Goal: Transaction & Acquisition: Purchase product/service

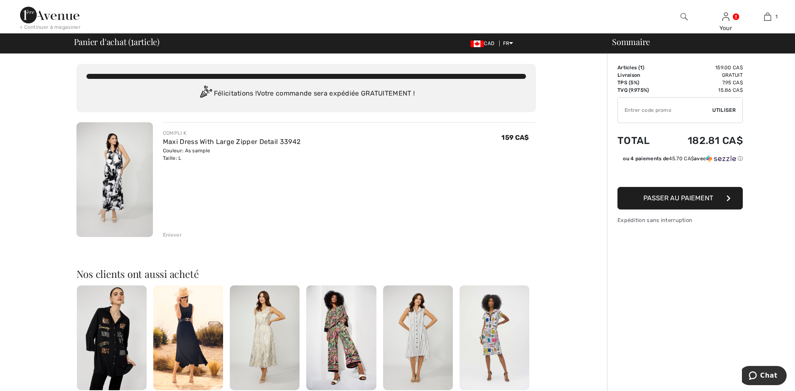
click at [119, 200] on img at bounding box center [114, 179] width 76 height 115
click at [119, 199] on img at bounding box center [114, 179] width 76 height 115
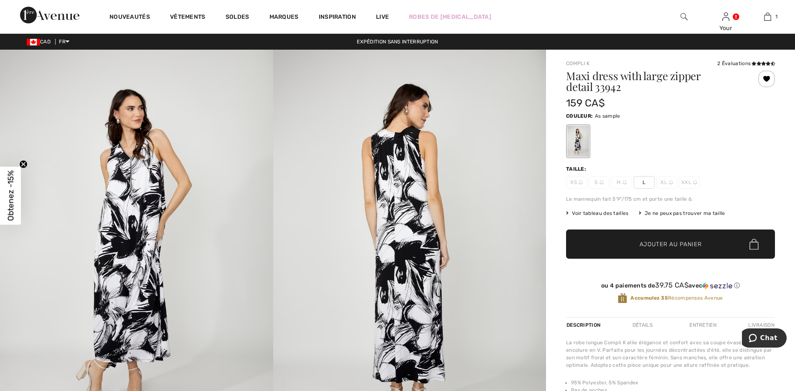
click at [643, 183] on span "L" at bounding box center [644, 182] width 21 height 13
click at [654, 243] on span "Ajouter au panier" at bounding box center [671, 244] width 62 height 9
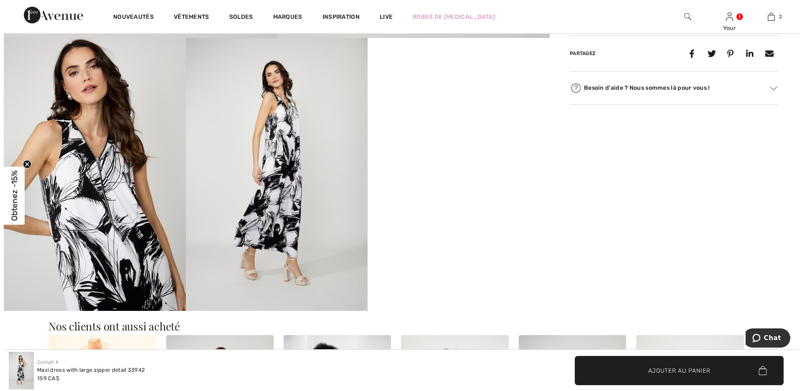
scroll to position [376, 0]
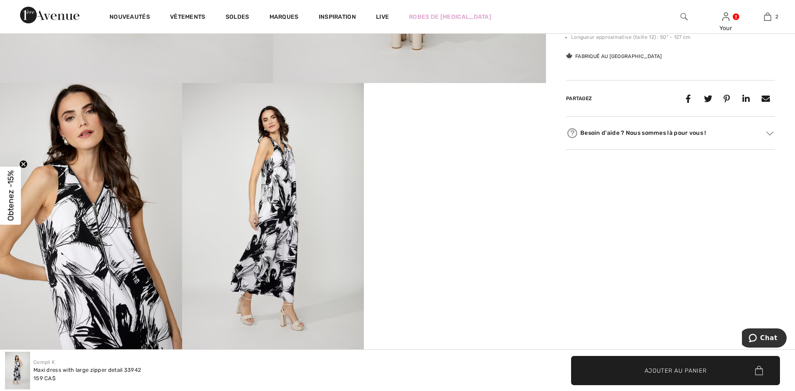
click at [101, 222] on img at bounding box center [91, 219] width 182 height 273
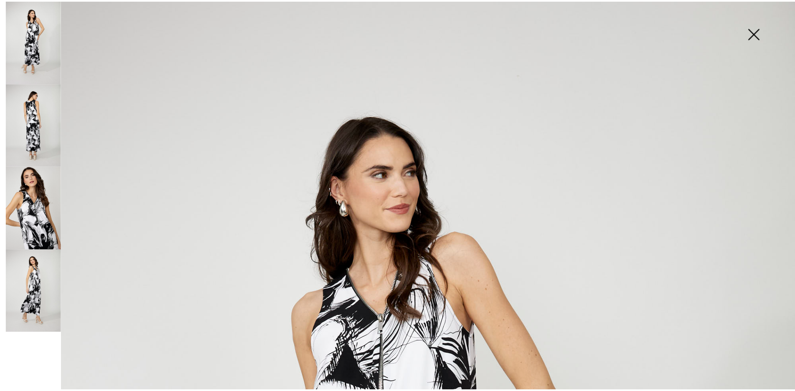
scroll to position [84, 0]
